Goal: Task Accomplishment & Management: Use online tool/utility

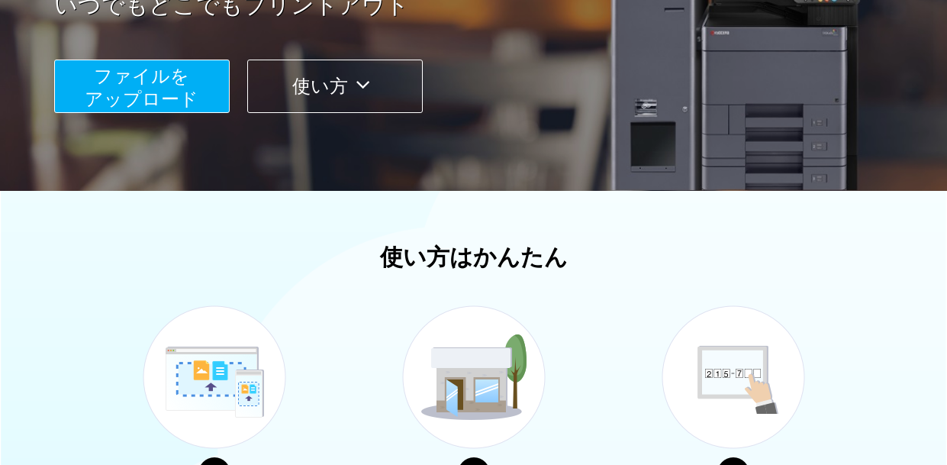
click at [168, 85] on span "ファイルを ​​アップロード" at bounding box center [142, 87] width 114 height 43
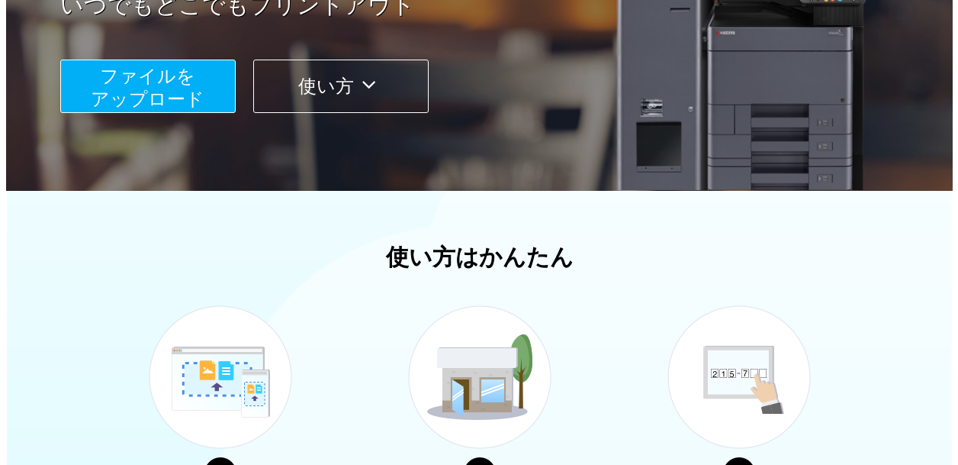
scroll to position [175, 0]
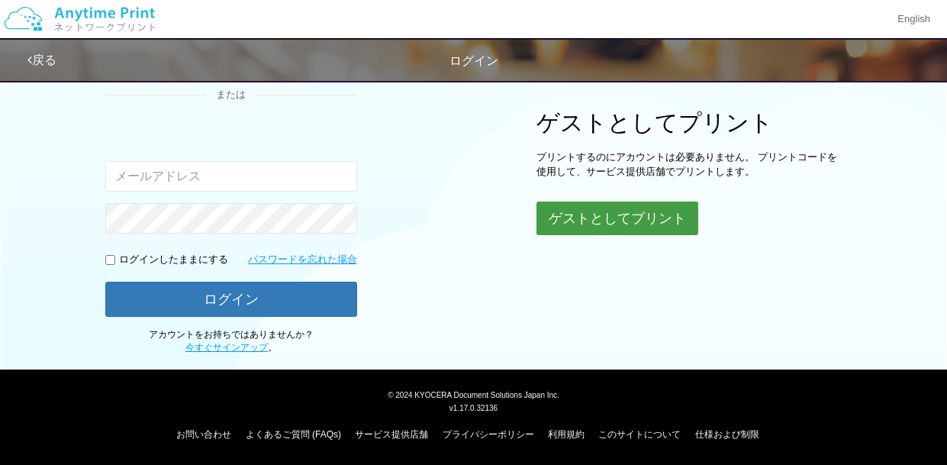
click at [606, 219] on button "ゲストとしてプリント" at bounding box center [617, 218] width 162 height 34
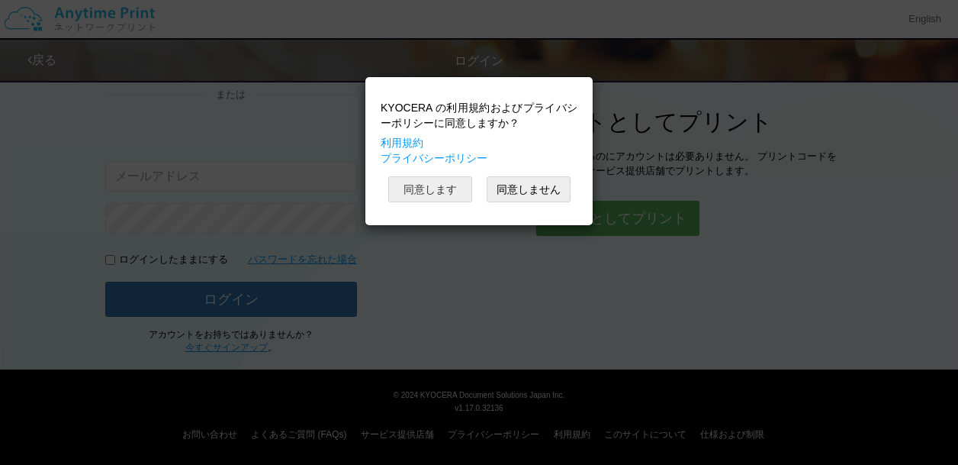
click at [464, 194] on button "同意します" at bounding box center [430, 189] width 84 height 26
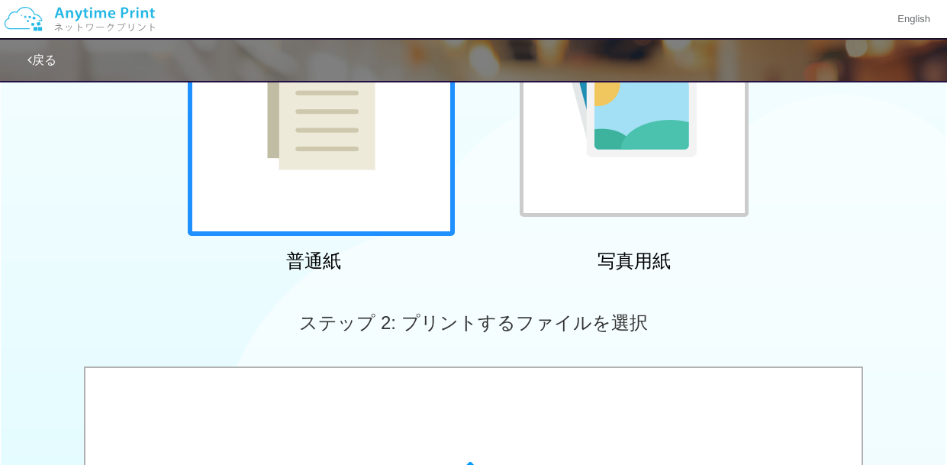
scroll to position [216, 0]
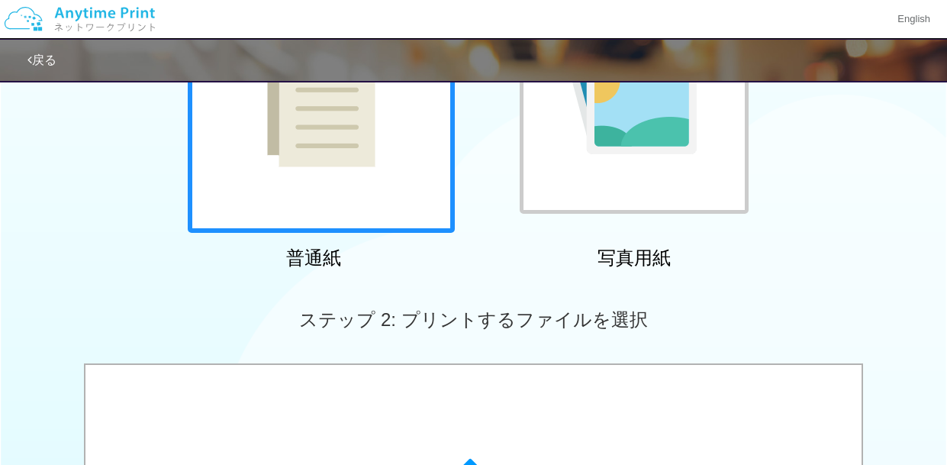
click at [320, 121] on img at bounding box center [321, 99] width 108 height 136
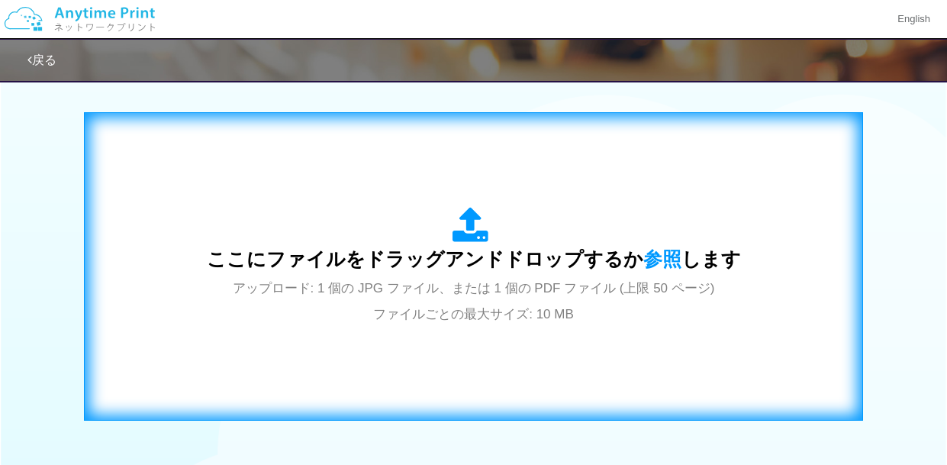
scroll to position [597, 0]
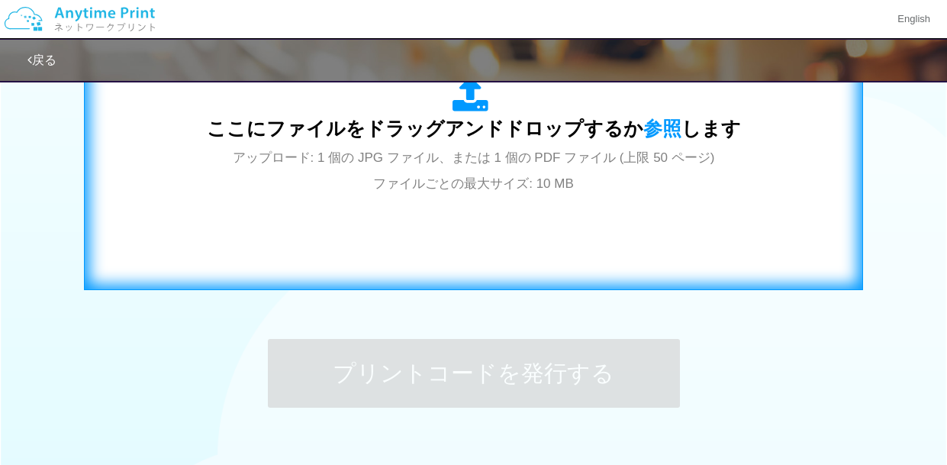
click at [480, 157] on span "アップロード: 1 個の JPG ファイル、または 1 個の PDF ファイル (上限 50 ページ) ファイルごとの最大サイズ: 10 MB" at bounding box center [474, 170] width 482 height 40
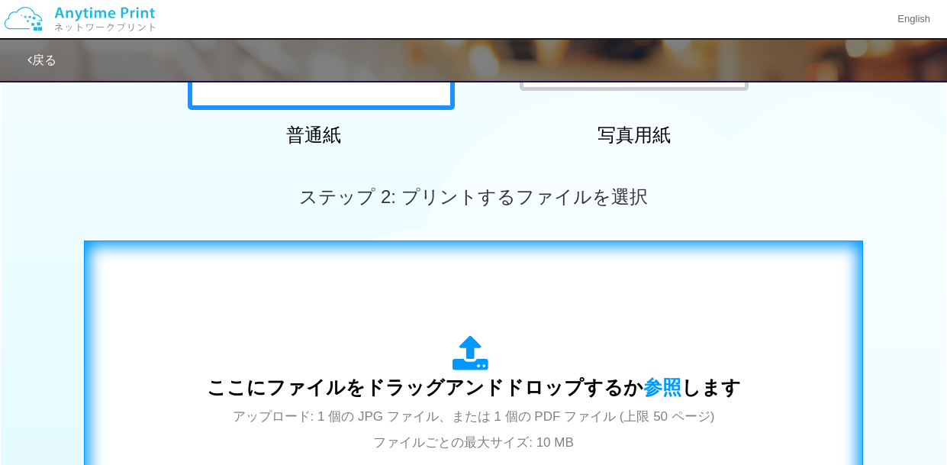
scroll to position [292, 0]
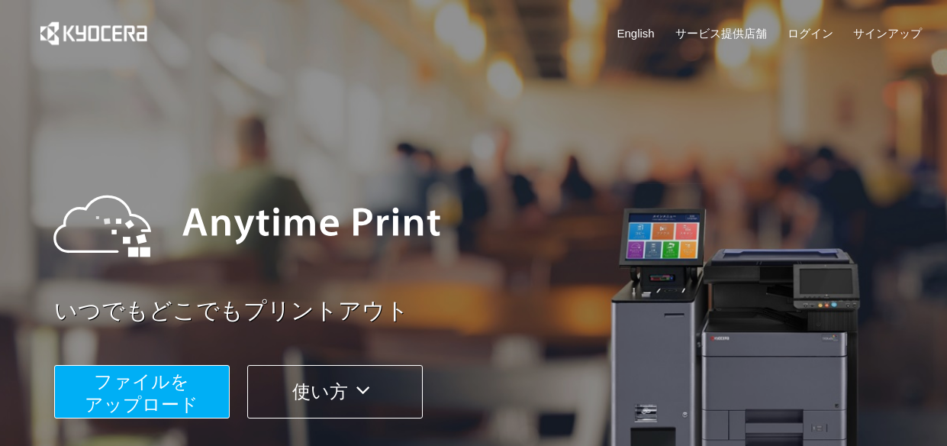
click at [127, 388] on span "ファイルを ​​アップロード" at bounding box center [142, 392] width 114 height 43
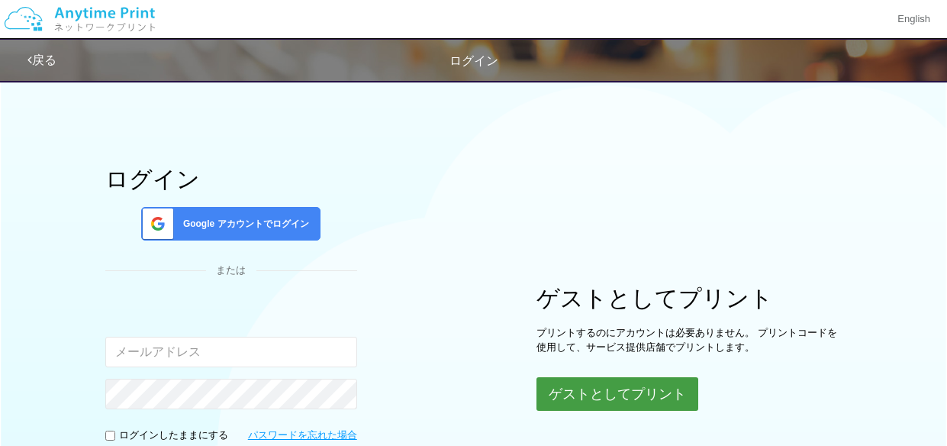
click at [620, 394] on button "ゲストとしてプリント" at bounding box center [617, 394] width 162 height 34
click at [649, 398] on button "ゲストとしてプリント" at bounding box center [617, 394] width 162 height 34
click at [649, 398] on body "English 戻る ログイン ログイン Google アカウントでログイン または 入力されたメールアドレスまたはパスワードが正しくありません。" at bounding box center [473, 310] width 947 height 620
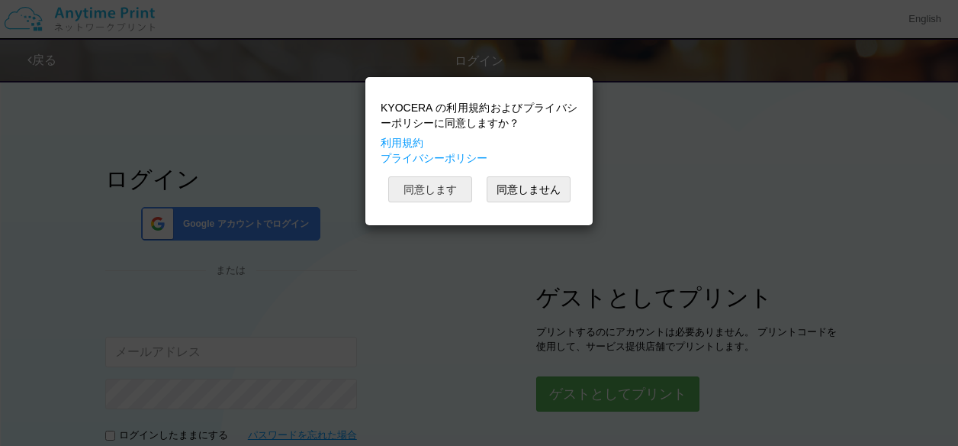
click at [449, 182] on button "同意します" at bounding box center [430, 189] width 84 height 26
click at [462, 192] on button "同意します" at bounding box center [430, 189] width 84 height 26
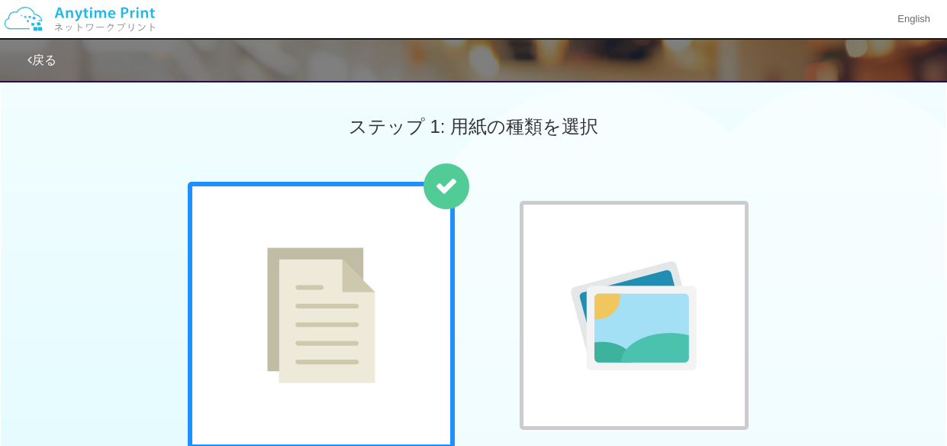
click at [382, 256] on div at bounding box center [321, 315] width 267 height 267
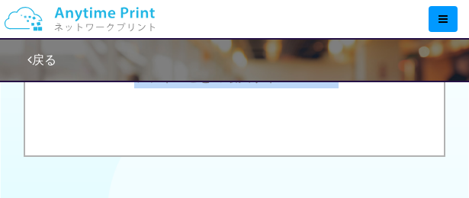
scroll to position [985, 0]
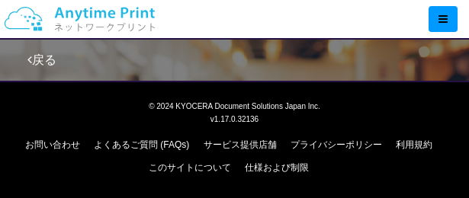
drag, startPoint x: 256, startPoint y: 194, endPoint x: 262, endPoint y: 328, distance: 134.4
click at [283, 25] on div at bounding box center [239, 19] width 460 height 38
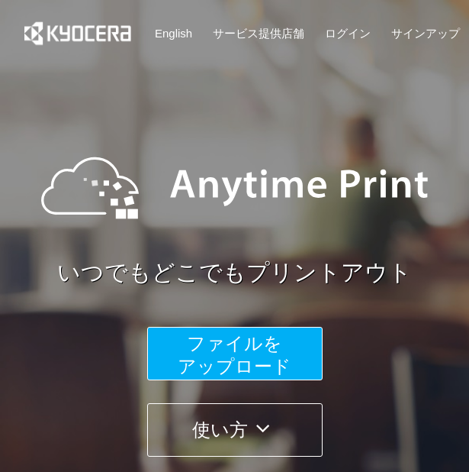
click at [251, 353] on span "ファイルを ​​アップロード" at bounding box center [235, 354] width 114 height 43
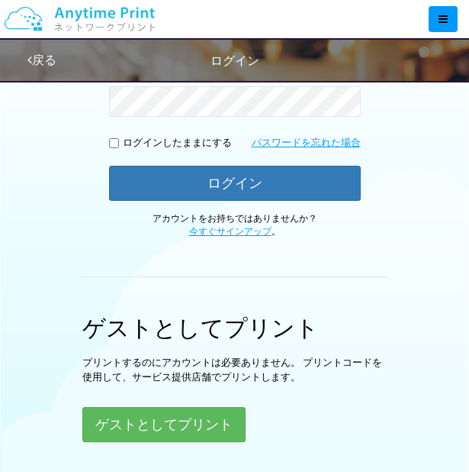
scroll to position [382, 0]
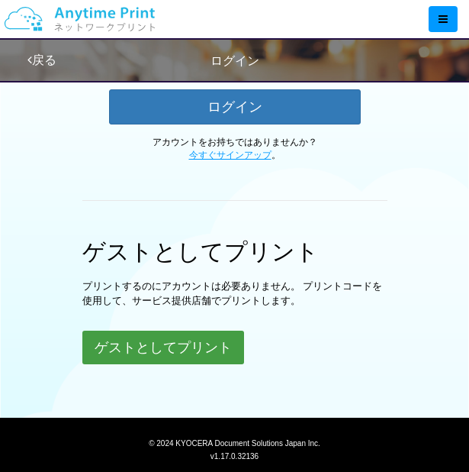
click at [191, 349] on button "ゲストとしてプリント" at bounding box center [163, 347] width 162 height 34
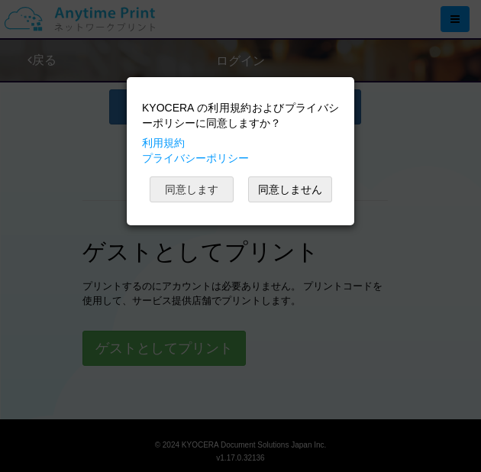
click at [188, 183] on button "同意します" at bounding box center [192, 189] width 84 height 26
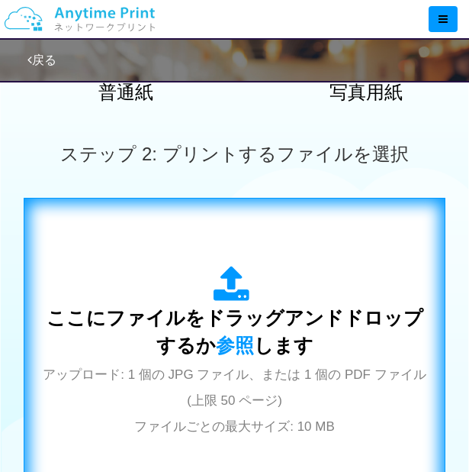
click at [400, 275] on div "ここにファイルをドラッグアンドドロップするか 参照 します アップロード: 1 個の JPG ファイル、または 1 個の PDF ファイル (上限 50 ペー…" at bounding box center [235, 352] width 391 height 172
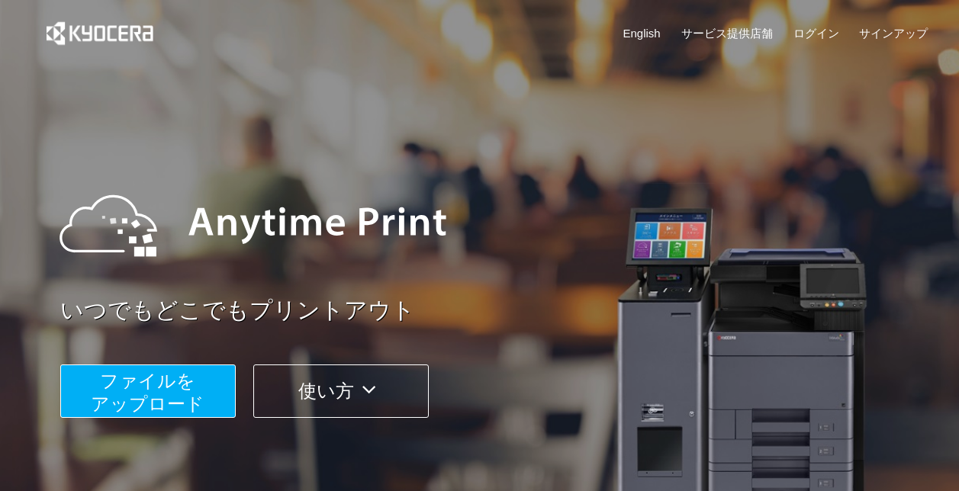
click at [178, 393] on span "ファイルを ​​アップロード" at bounding box center [148, 392] width 114 height 43
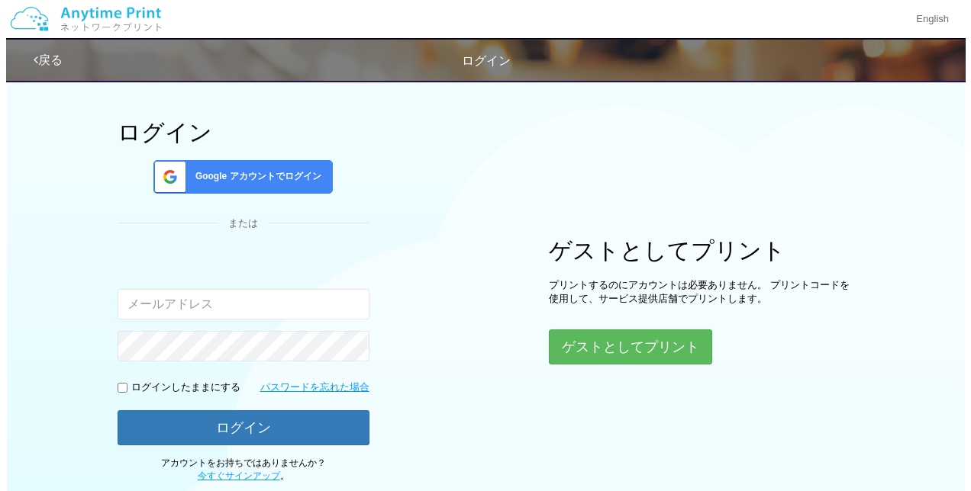
scroll to position [76, 0]
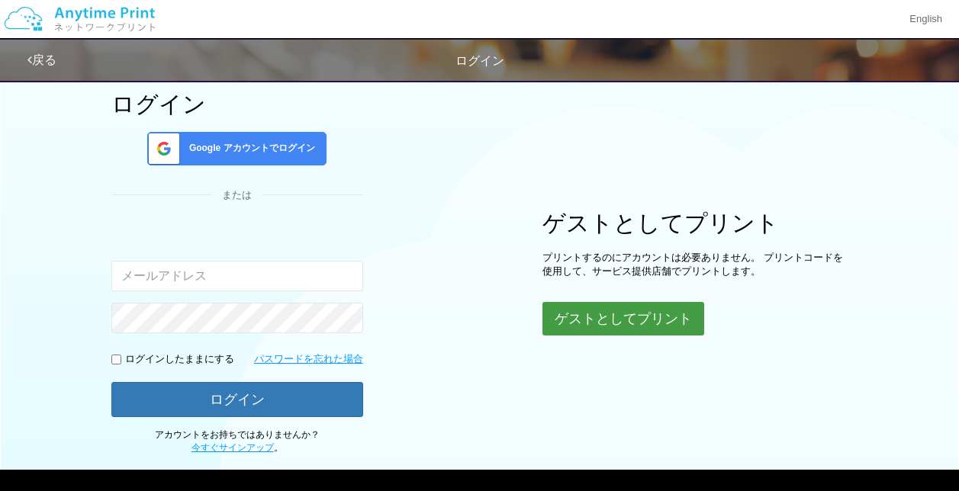
click at [638, 327] on button "ゲストとしてプリント" at bounding box center [624, 319] width 162 height 34
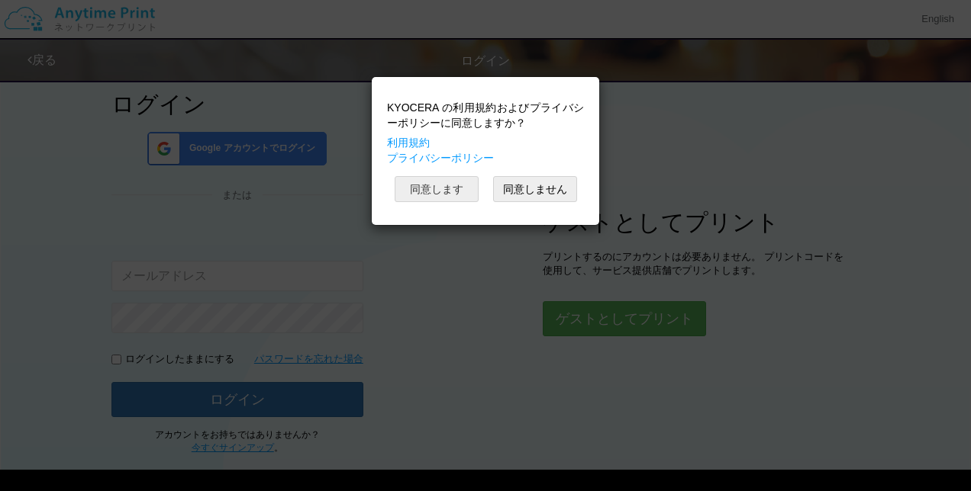
click at [461, 200] on button "同意します" at bounding box center [436, 189] width 84 height 26
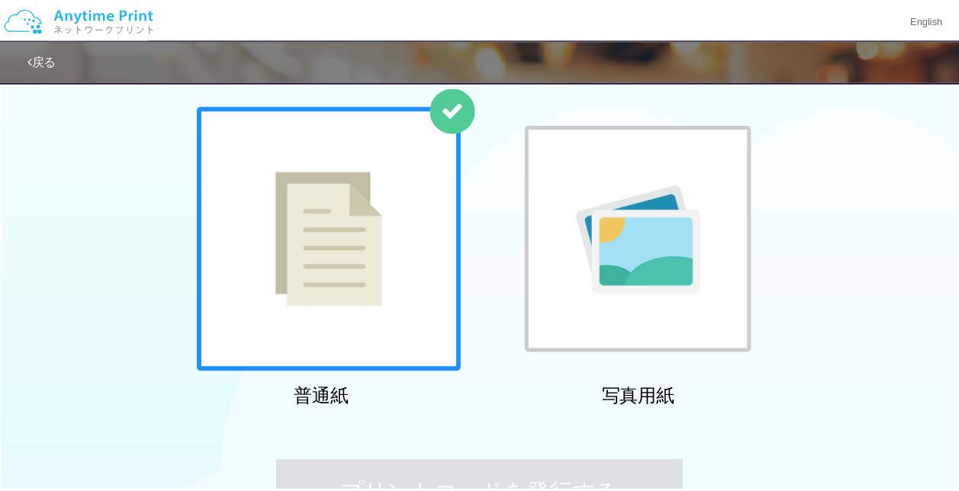
scroll to position [37, 0]
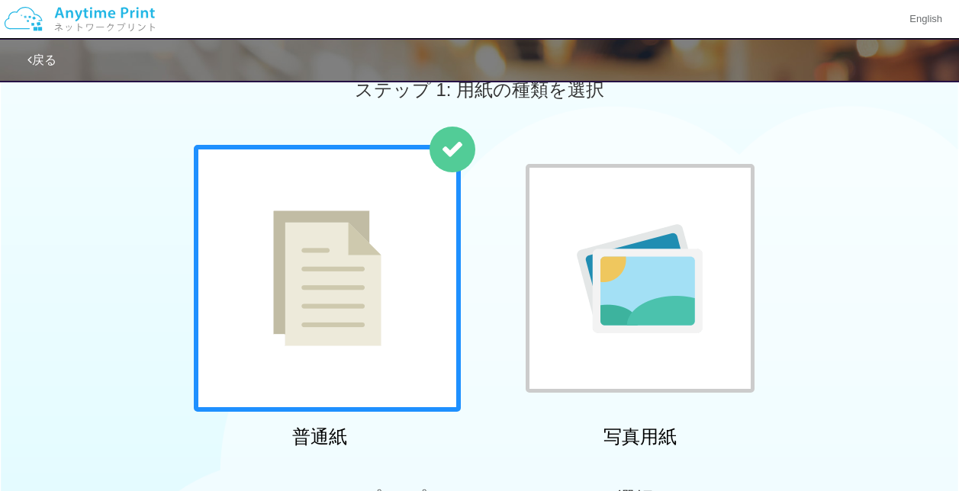
click at [322, 369] on div at bounding box center [327, 278] width 267 height 267
click at [329, 327] on img at bounding box center [327, 279] width 108 height 136
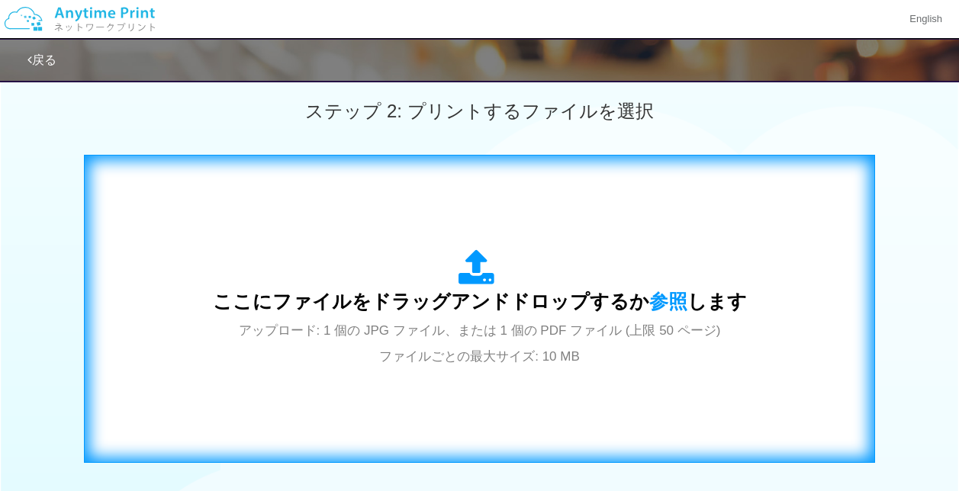
scroll to position [494, 0]
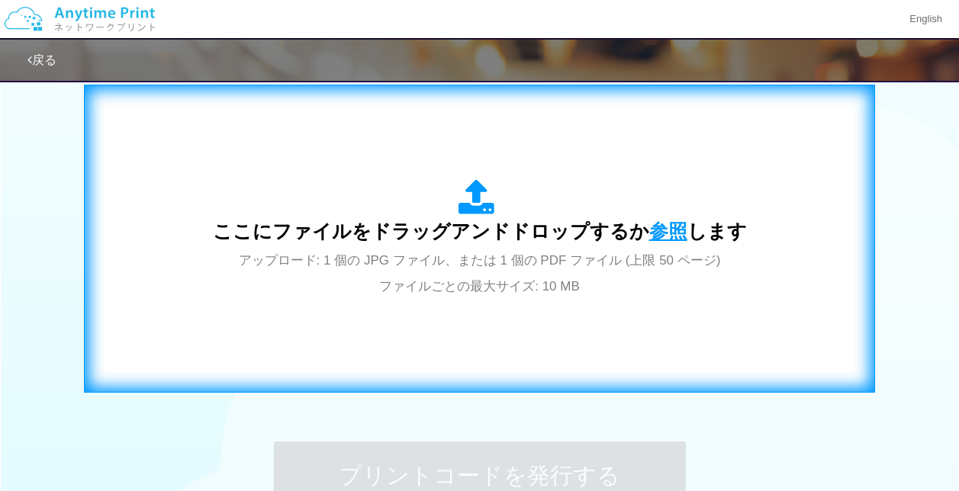
click at [670, 233] on span "参照" at bounding box center [668, 231] width 38 height 21
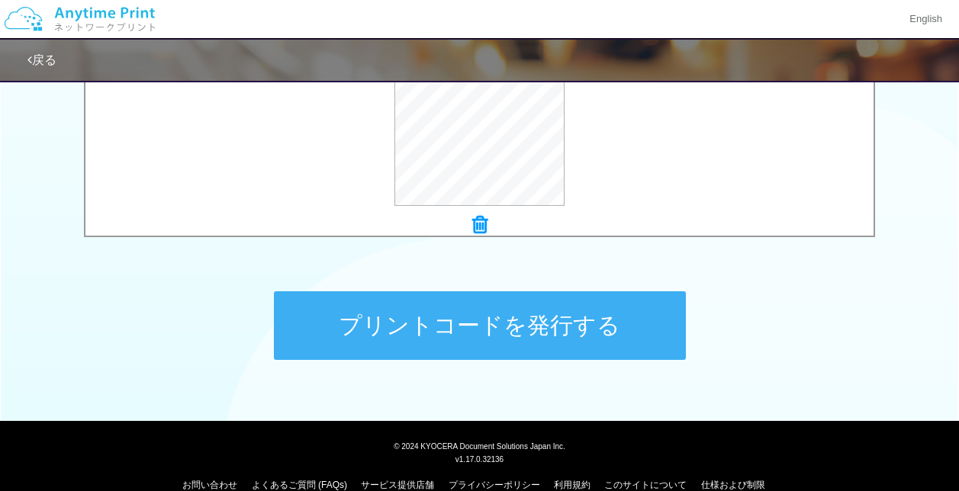
scroll to position [647, 0]
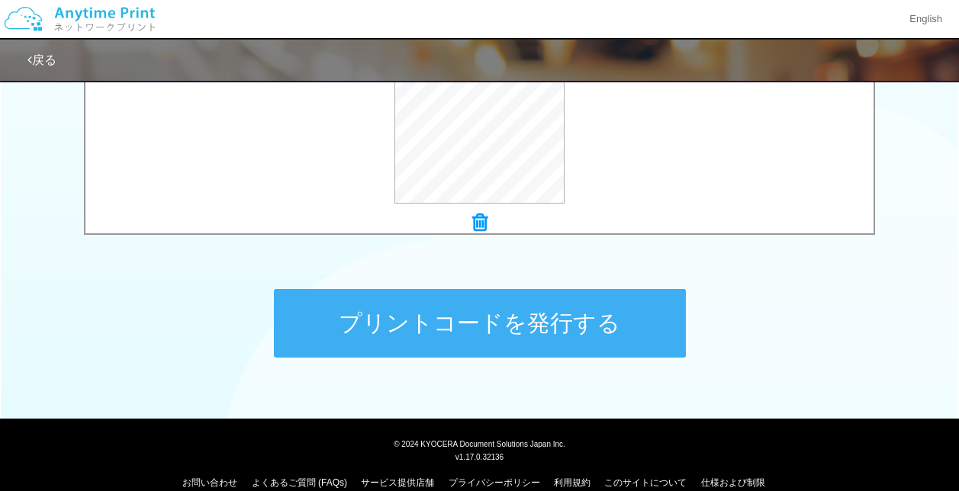
click at [572, 315] on button "プリントコードを発行する" at bounding box center [480, 323] width 412 height 69
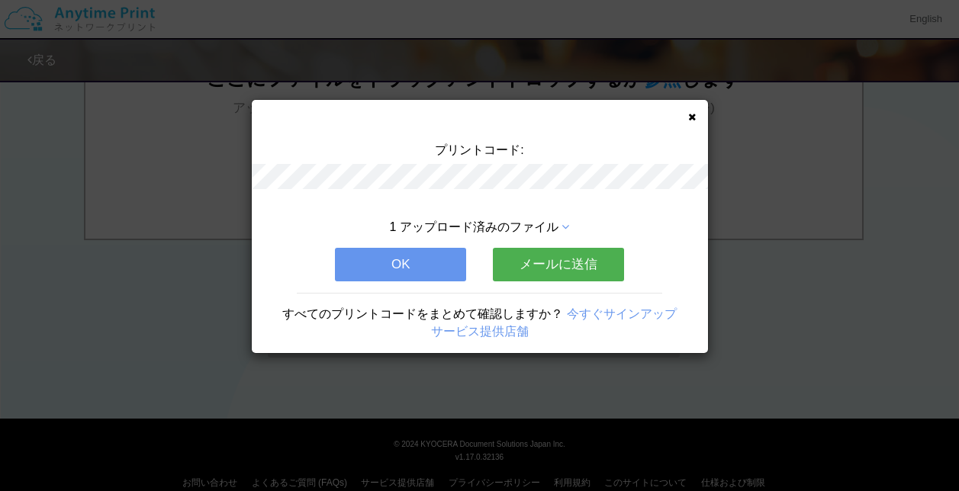
scroll to position [0, 0]
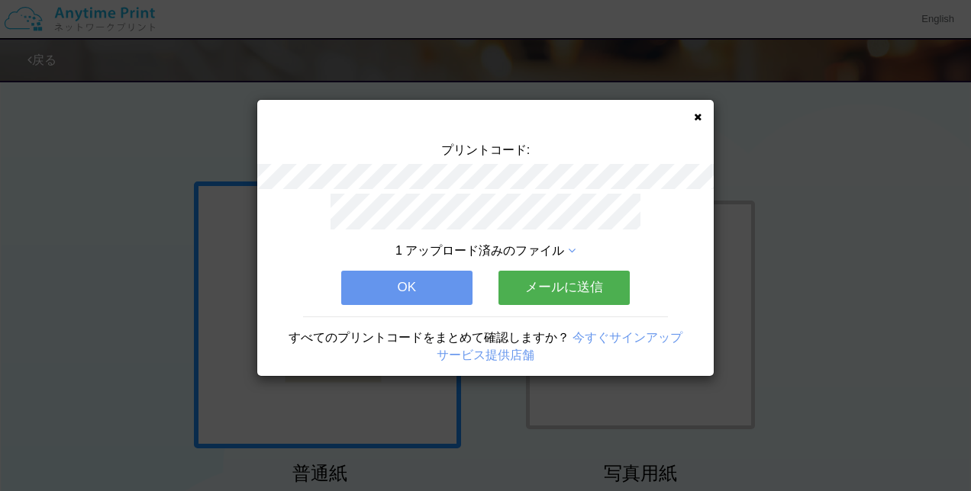
click at [353, 282] on button "OK" at bounding box center [406, 288] width 131 height 34
